Goal: Task Accomplishment & Management: Use online tool/utility

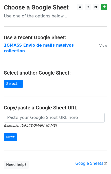
click at [31, 46] on strong "1GMASS Envio de mails masivos collection" at bounding box center [39, 48] width 70 height 11
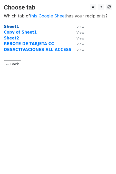
click at [6, 24] on strong "Sheet1" at bounding box center [11, 26] width 15 height 5
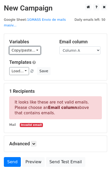
click at [34, 46] on link "Copy/paste..." at bounding box center [24, 50] width 31 height 8
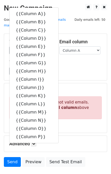
click at [76, 67] on div "Load... Aviso de deuda Save" at bounding box center [55, 71] width 100 height 8
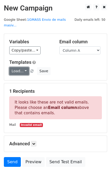
click at [25, 67] on link "Load..." at bounding box center [19, 71] width 20 height 8
click at [24, 67] on link "Load..." at bounding box center [19, 71] width 20 height 8
click at [26, 67] on link "Load..." at bounding box center [19, 71] width 20 height 8
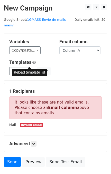
click at [31, 70] on span at bounding box center [32, 71] width 3 height 3
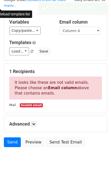
scroll to position [30, 0]
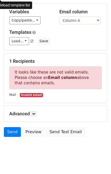
click at [14, 93] on small "Mail" at bounding box center [12, 95] width 7 height 4
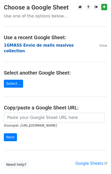
click at [14, 45] on strong "1GMASS Envio de mails masivos collection" at bounding box center [39, 48] width 70 height 11
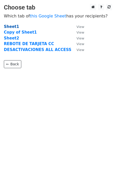
click at [12, 26] on strong "Sheet1" at bounding box center [11, 26] width 15 height 5
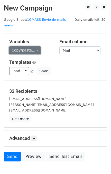
click at [34, 46] on link "Copy/paste..." at bounding box center [24, 50] width 31 height 8
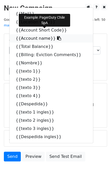
click at [25, 34] on link "{{Account name}}" at bounding box center [50, 38] width 83 height 8
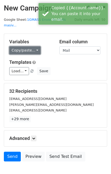
click at [29, 46] on link "Copy/paste..." at bounding box center [24, 50] width 31 height 8
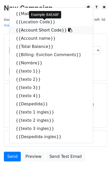
click at [22, 26] on link "{{Account Short Code}}" at bounding box center [50, 30] width 83 height 8
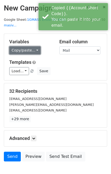
click at [29, 46] on link "Copy/paste..." at bounding box center [24, 50] width 31 height 8
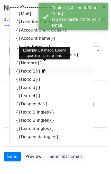
drag, startPoint x: 16, startPoint y: 66, endPoint x: 4, endPoint y: 65, distance: 11.6
click at [16, 67] on link "{{texto 1}}" at bounding box center [50, 71] width 83 height 8
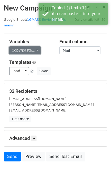
click at [29, 46] on link "Copy/paste..." at bounding box center [24, 50] width 31 height 8
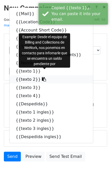
click at [22, 75] on link "{{texto 2}}" at bounding box center [50, 79] width 83 height 8
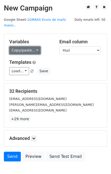
click at [34, 46] on link "Copy/paste..." at bounding box center [24, 50] width 31 height 8
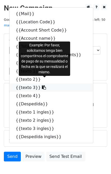
click at [21, 84] on link "{{texto 3}}" at bounding box center [50, 88] width 83 height 8
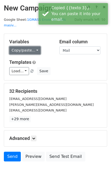
click at [30, 46] on link "Copy/paste..." at bounding box center [24, 50] width 31 height 8
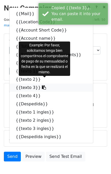
click at [21, 84] on link "{{texto 3}}" at bounding box center [50, 88] width 83 height 8
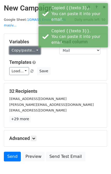
click at [22, 46] on link "Copy/paste..." at bounding box center [24, 50] width 31 height 8
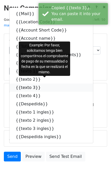
click at [26, 84] on link "{{texto 3}}" at bounding box center [50, 88] width 83 height 8
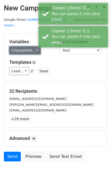
click at [30, 48] on link "Copy/paste..." at bounding box center [24, 50] width 31 height 8
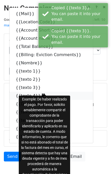
click at [21, 92] on link "{{texto 4}}" at bounding box center [50, 96] width 83 height 8
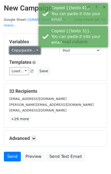
click at [32, 46] on link "Copy/paste..." at bounding box center [24, 50] width 31 height 8
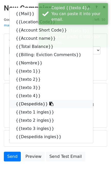
click at [21, 100] on link "{{Despedida}}" at bounding box center [50, 104] width 83 height 8
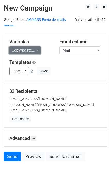
click at [30, 46] on link "Copy/paste..." at bounding box center [24, 50] width 31 height 8
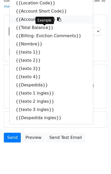
scroll to position [25, 0]
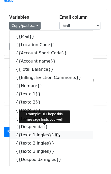
click at [21, 131] on link "{{texto 1 ingles}}" at bounding box center [50, 135] width 83 height 8
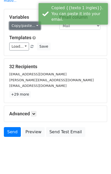
click at [32, 22] on link "Copy/paste..." at bounding box center [24, 26] width 31 height 8
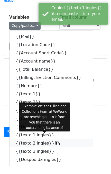
click at [25, 139] on link "{{texto 2 ingles}}" at bounding box center [50, 143] width 83 height 8
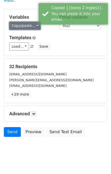
click at [34, 22] on link "Copy/paste..." at bounding box center [24, 26] width 31 height 8
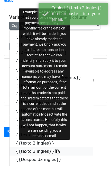
click at [25, 147] on link "{{texto 3 ingles}}" at bounding box center [50, 151] width 83 height 8
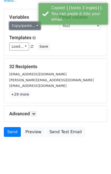
click at [33, 22] on link "Copy/paste..." at bounding box center [24, 26] width 31 height 8
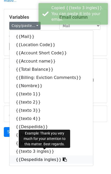
click at [22, 156] on link "{{Despedida ingles}}" at bounding box center [50, 160] width 83 height 8
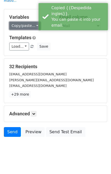
click at [31, 22] on link "Copy/paste..." at bounding box center [24, 26] width 31 height 8
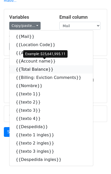
drag, startPoint x: 24, startPoint y: 63, endPoint x: 2, endPoint y: 64, distance: 22.1
click at [24, 65] on link "{{Total Balance}}" at bounding box center [50, 69] width 83 height 8
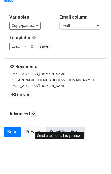
click at [62, 127] on link "Send Test Email" at bounding box center [65, 132] width 39 height 10
